Goal: Use online tool/utility: Utilize a website feature to perform a specific function

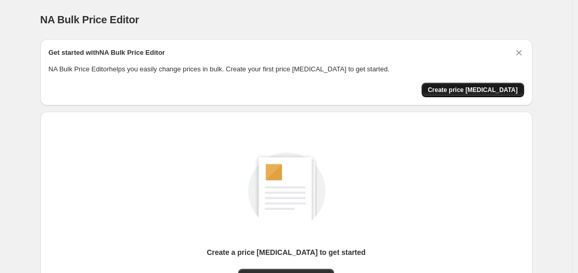
click at [457, 94] on span "Create price [MEDICAL_DATA]" at bounding box center [473, 90] width 90 height 8
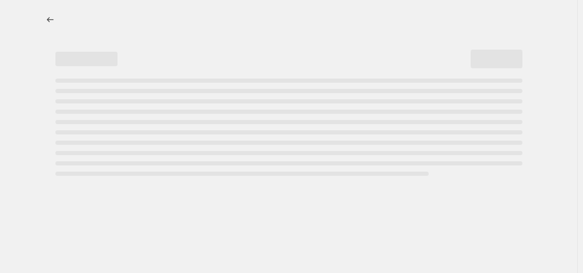
select select "percentage"
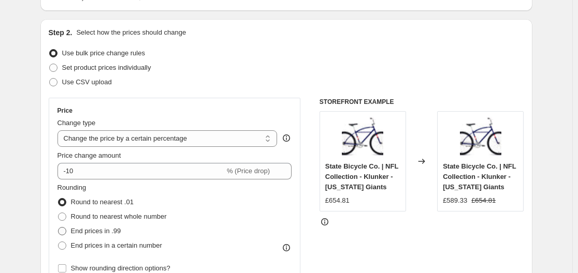
scroll to position [155, 0]
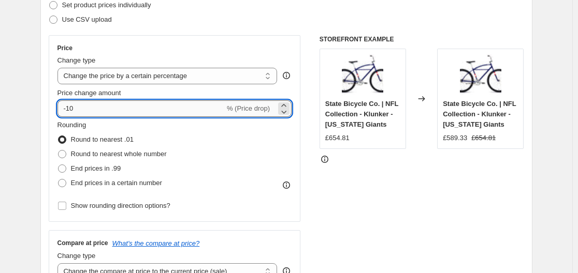
click at [96, 108] on input "-10" at bounding box center [140, 108] width 167 height 17
type input "-1"
type input "-40"
click at [77, 169] on span "End prices in .99" at bounding box center [96, 169] width 50 height 8
click at [59, 165] on input "End prices in .99" at bounding box center [58, 165] width 1 height 1
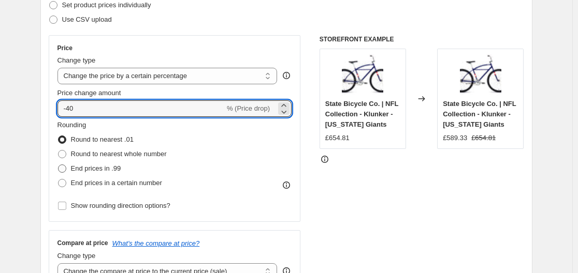
radio input "true"
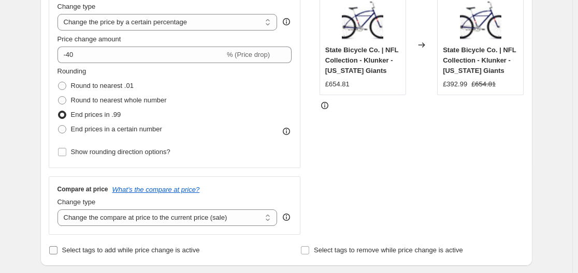
scroll to position [259, 0]
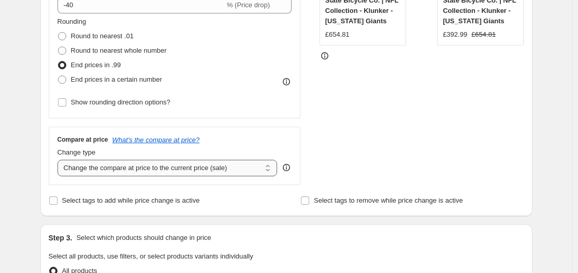
click at [201, 170] on select "Change the compare at price to the current price (sale) Change the compare at p…" at bounding box center [167, 168] width 220 height 17
select select "remove"
click at [60, 160] on select "Change the compare at price to the current price (sale) Change the compare at p…" at bounding box center [167, 168] width 220 height 17
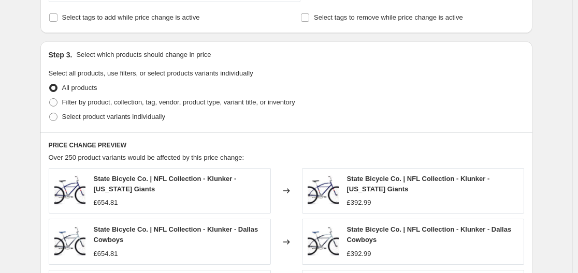
scroll to position [466, 0]
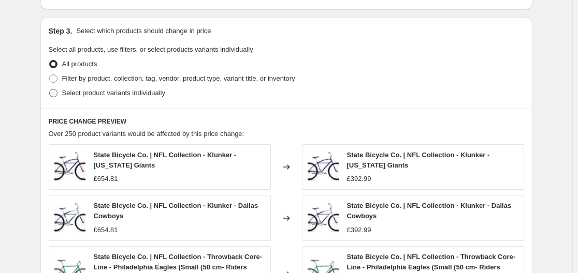
click at [86, 94] on span "Select product variants individually" at bounding box center [113, 93] width 103 height 8
click at [50, 90] on input "Select product variants individually" at bounding box center [49, 89] width 1 height 1
radio input "true"
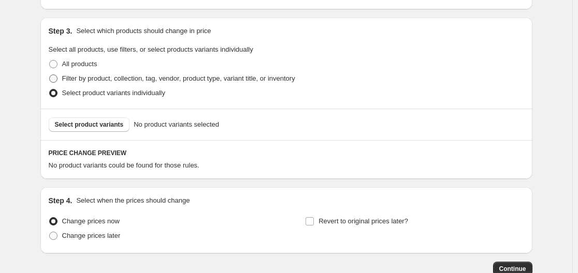
click at [95, 80] on span "Filter by product, collection, tag, vendor, product type, variant title, or inv…" at bounding box center [178, 79] width 233 height 8
click at [50, 75] on input "Filter by product, collection, tag, vendor, product type, variant title, or inv…" at bounding box center [49, 75] width 1 height 1
radio input "true"
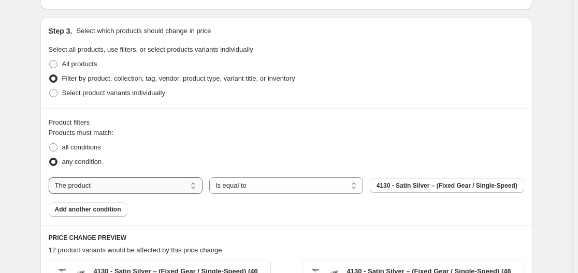
click at [112, 181] on select "The product The product's collection The product's tag The product's vendor The…" at bounding box center [126, 186] width 154 height 17
select select "vendor"
click at [447, 186] on span "LAnzwi" at bounding box center [447, 186] width 22 height 8
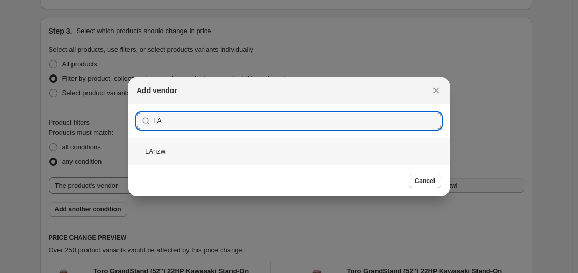
type input "L"
paste input "LanzwiG"
type input "LanzwiG"
click at [207, 157] on div "LanzwiG" at bounding box center [288, 151] width 321 height 27
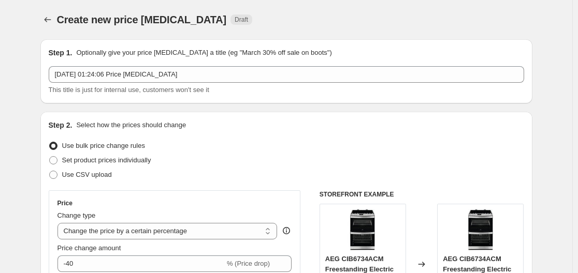
scroll to position [52, 0]
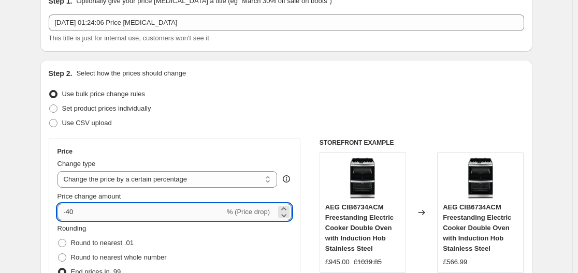
click at [106, 209] on input "-40" at bounding box center [140, 212] width 167 height 17
type input "-42"
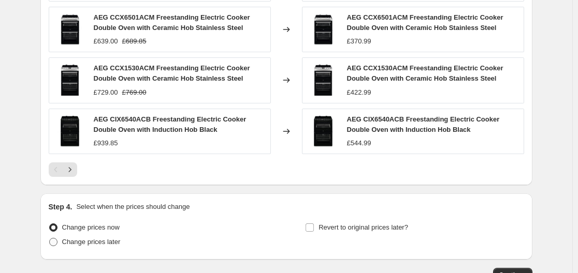
scroll to position [895, 0]
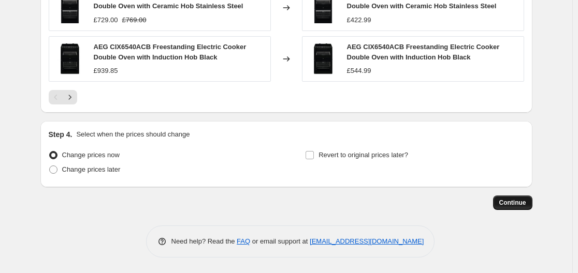
click at [511, 202] on span "Continue" at bounding box center [512, 203] width 27 height 8
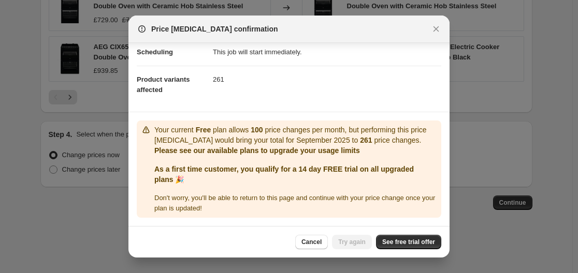
scroll to position [98, 0]
click at [405, 240] on span "See free trial offer" at bounding box center [408, 242] width 53 height 8
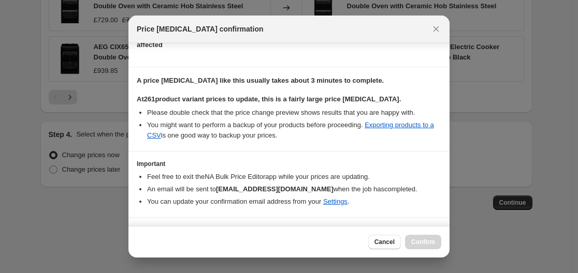
scroll to position [166, 0]
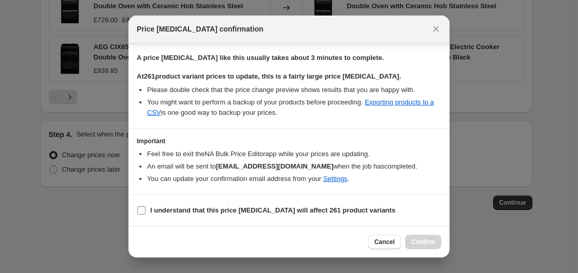
click at [149, 211] on label "I understand that this price [MEDICAL_DATA] will affect 261 product variants" at bounding box center [266, 211] width 258 height 14
click at [146, 211] on input "I understand that this price [MEDICAL_DATA] will affect 261 product variants" at bounding box center [141, 211] width 8 height 8
checkbox input "true"
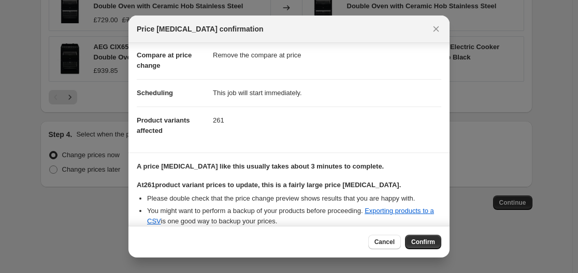
scroll to position [0, 0]
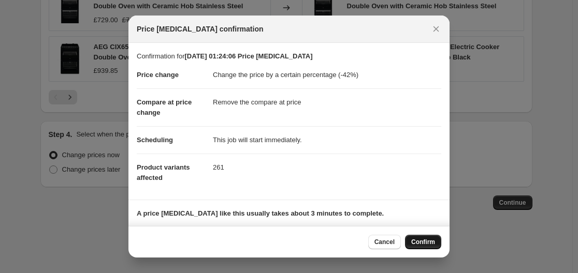
click at [416, 245] on span "Confirm" at bounding box center [423, 242] width 24 height 8
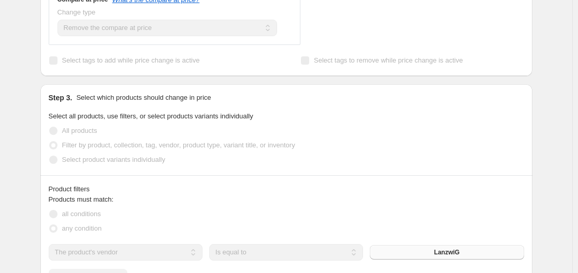
scroll to position [429, 0]
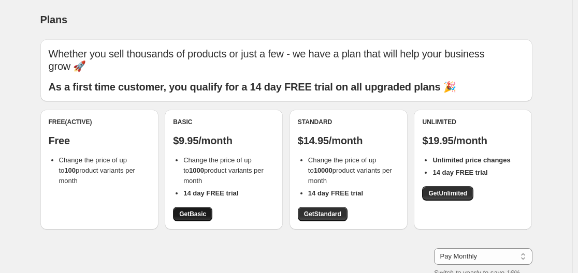
click at [194, 212] on span "Get Basic" at bounding box center [192, 214] width 27 height 8
